Goal: Information Seeking & Learning: Learn about a topic

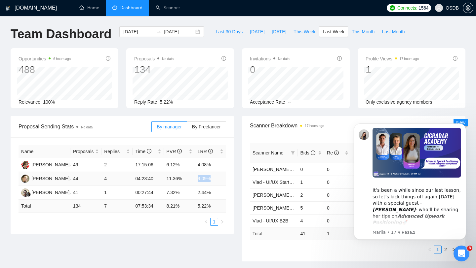
drag, startPoint x: 196, startPoint y: 177, endPoint x: 219, endPoint y: 176, distance: 23.1
click at [219, 176] on td "9.09%" at bounding box center [210, 179] width 31 height 14
drag, startPoint x: 74, startPoint y: 206, endPoint x: 88, endPoint y: 205, distance: 13.9
click at [88, 205] on td "134" at bounding box center [85, 206] width 31 height 13
drag, startPoint x: 103, startPoint y: 206, endPoint x: 113, endPoint y: 206, distance: 9.6
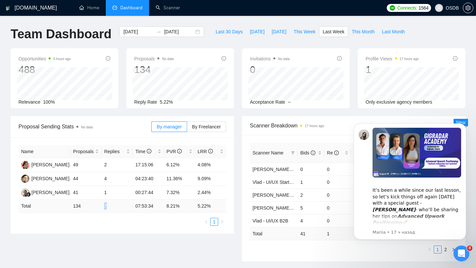
click at [113, 206] on td "7" at bounding box center [116, 206] width 31 height 13
drag, startPoint x: 72, startPoint y: 179, endPoint x: 216, endPoint y: 177, distance: 143.7
click at [216, 177] on tr "[PERSON_NAME] 44 4 04:23:40 11.36% 9.09%" at bounding box center [121, 179] width 207 height 14
drag, startPoint x: 104, startPoint y: 206, endPoint x: 119, endPoint y: 206, distance: 14.2
click at [119, 206] on td "7" at bounding box center [116, 206] width 31 height 13
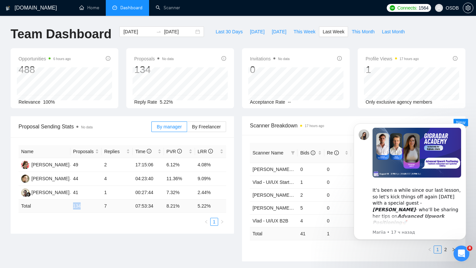
drag, startPoint x: 69, startPoint y: 208, endPoint x: 88, endPoint y: 207, distance: 19.2
click at [89, 207] on tr "Total 134 7 07:53:34 8.21 % 5.22 %" at bounding box center [121, 206] width 207 height 13
drag, startPoint x: 102, startPoint y: 206, endPoint x: 116, endPoint y: 206, distance: 13.5
click at [116, 206] on td "7" at bounding box center [116, 206] width 31 height 13
